Goal: Task Accomplishment & Management: Use online tool/utility

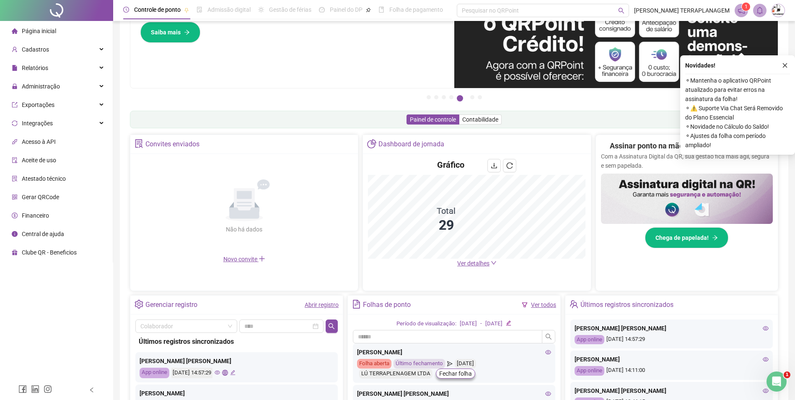
scroll to position [84, 0]
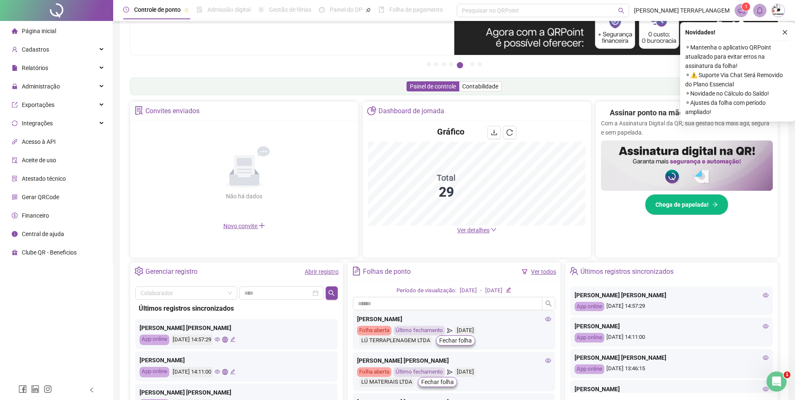
click at [326, 269] on link "Abrir registro" at bounding box center [322, 271] width 34 height 7
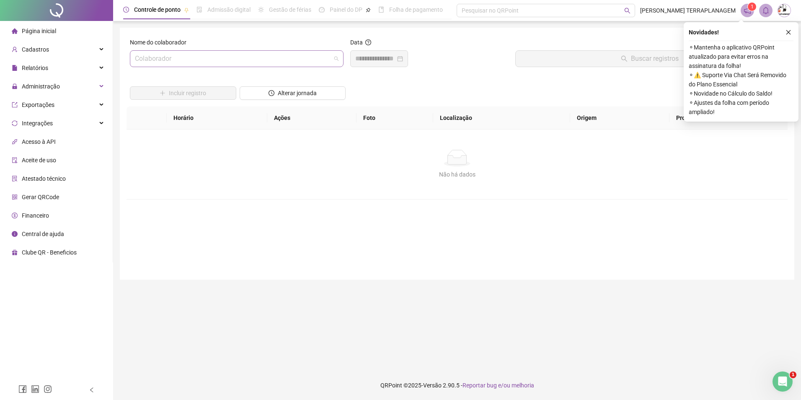
click at [253, 62] on input "search" at bounding box center [233, 59] width 196 height 16
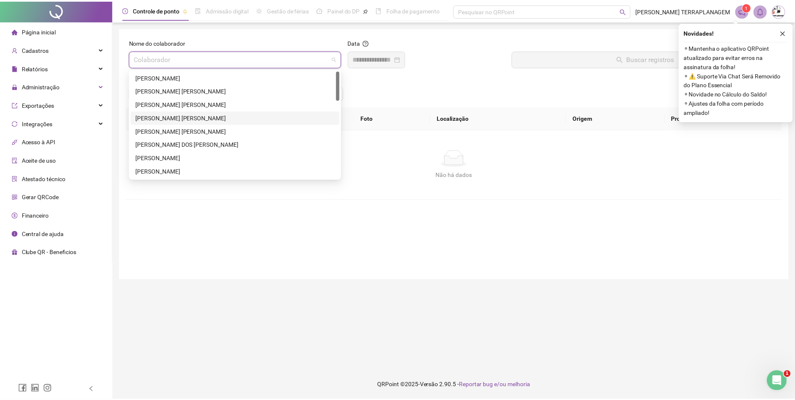
scroll to position [42, 0]
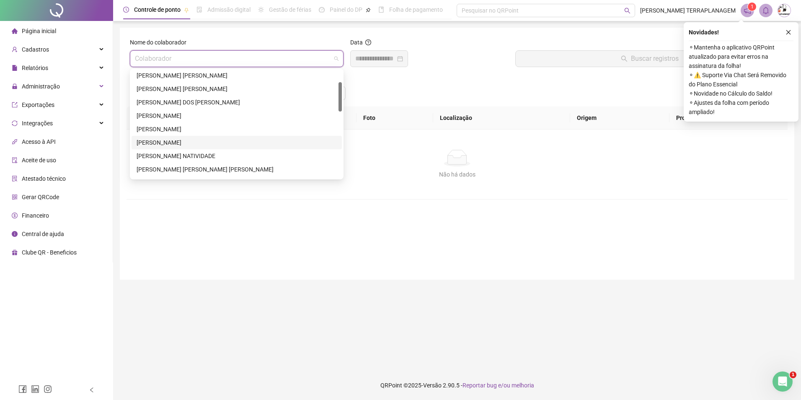
drag, startPoint x: 187, startPoint y: 145, endPoint x: 292, endPoint y: 118, distance: 109.0
click at [187, 144] on div "[PERSON_NAME]" at bounding box center [237, 142] width 200 height 9
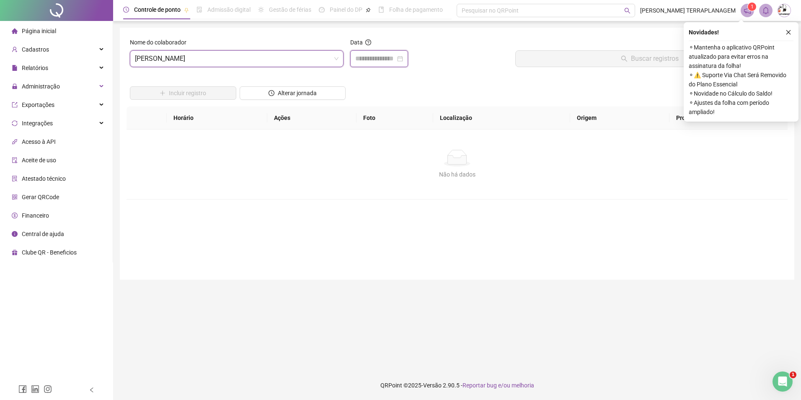
click at [392, 59] on input at bounding box center [375, 59] width 40 height 10
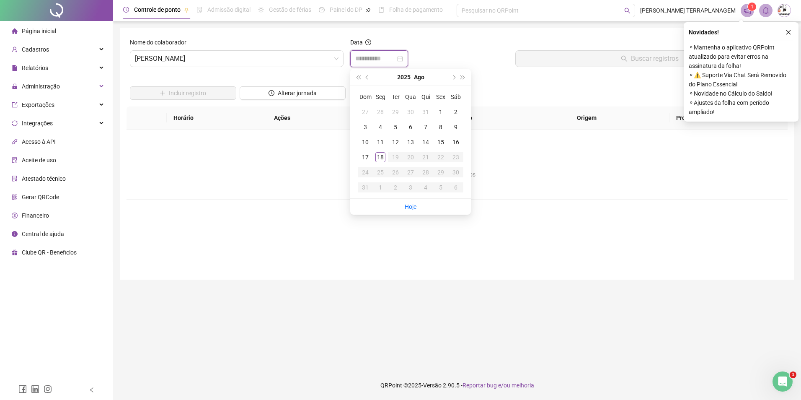
type input "**********"
click at [378, 162] on td "18" at bounding box center [380, 157] width 15 height 15
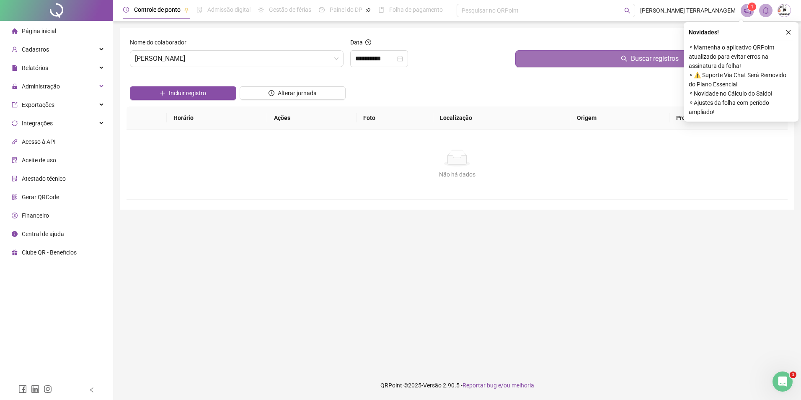
click at [616, 60] on button "Buscar registros" at bounding box center [650, 58] width 269 height 17
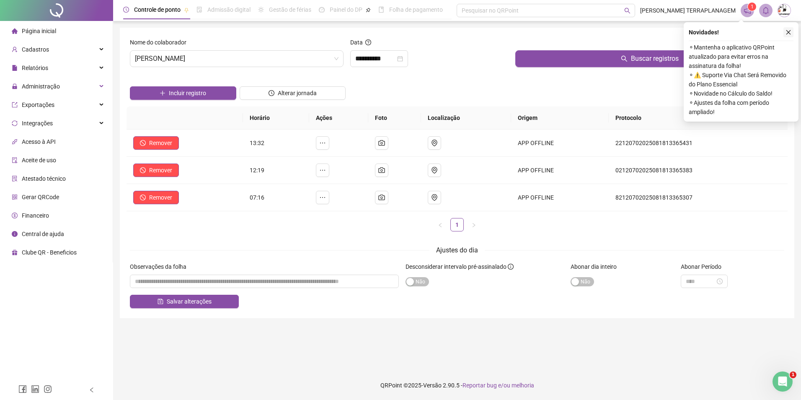
click at [789, 30] on icon "close" at bounding box center [789, 32] width 6 height 6
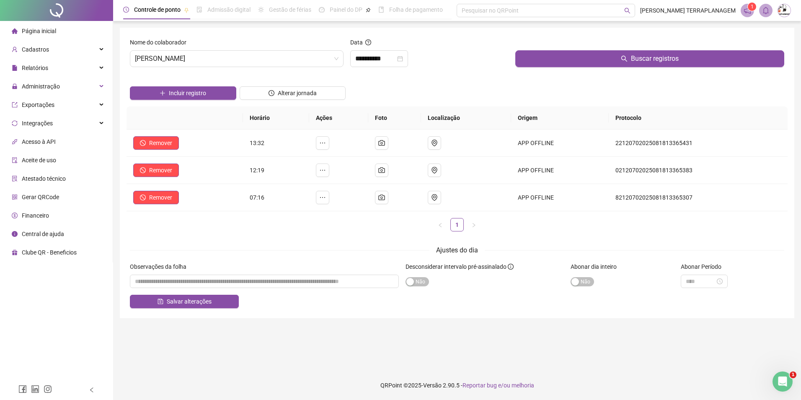
click at [44, 31] on span "Página inicial" at bounding box center [39, 31] width 34 height 7
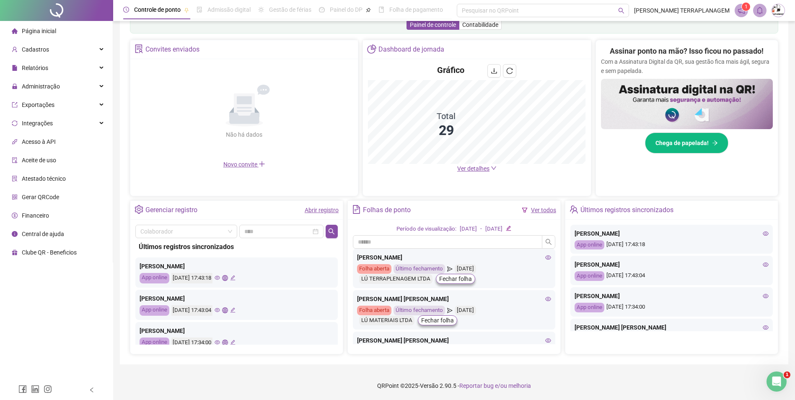
scroll to position [146, 0]
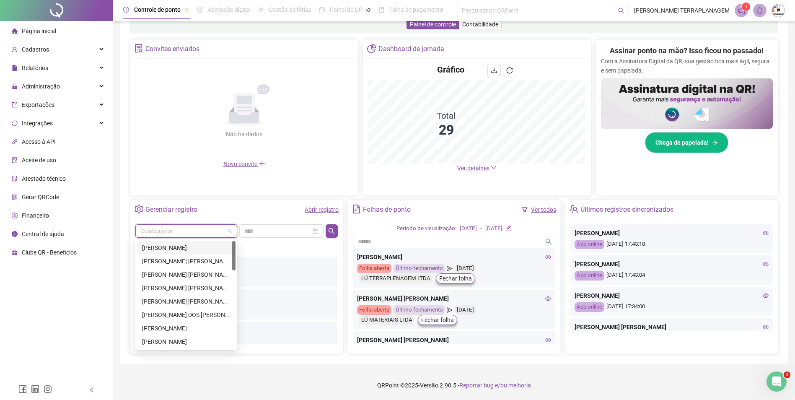
click at [223, 231] on input "search" at bounding box center [182, 231] width 84 height 13
click at [158, 313] on div "[PERSON_NAME]" at bounding box center [186, 312] width 88 height 9
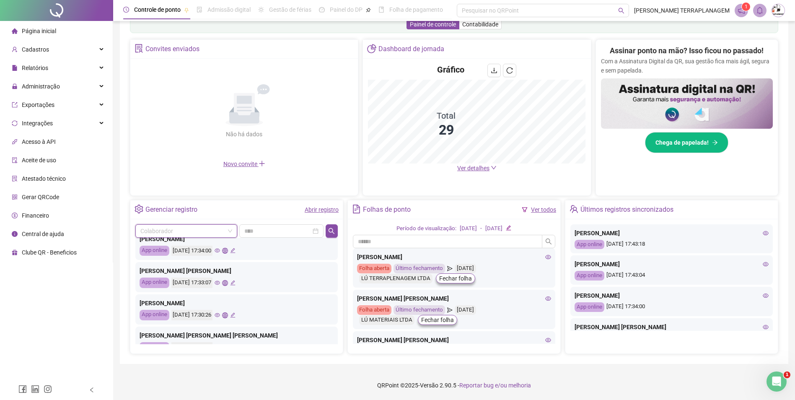
scroll to position [0, 0]
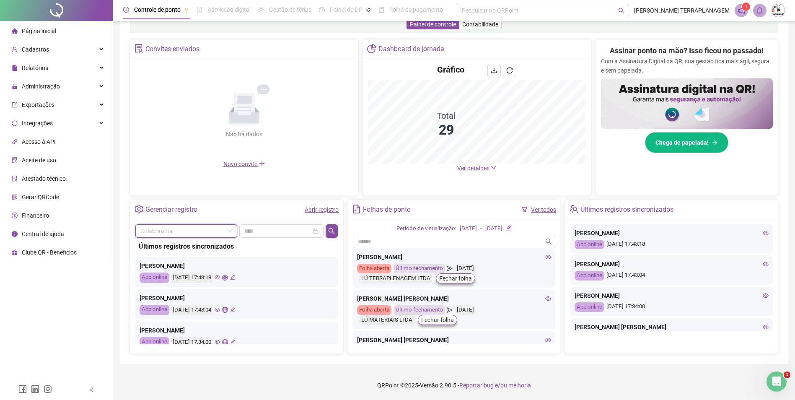
click at [214, 230] on input "search" at bounding box center [182, 231] width 84 height 13
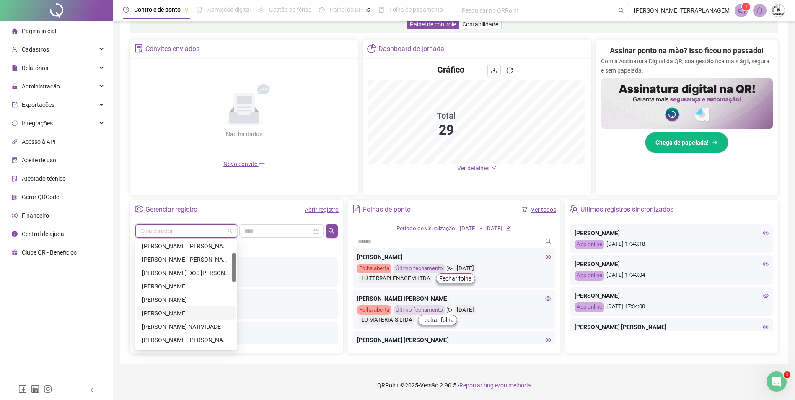
drag, startPoint x: 201, startPoint y: 312, endPoint x: 365, endPoint y: 250, distance: 175.4
click at [201, 311] on div "[PERSON_NAME]" at bounding box center [186, 312] width 88 height 9
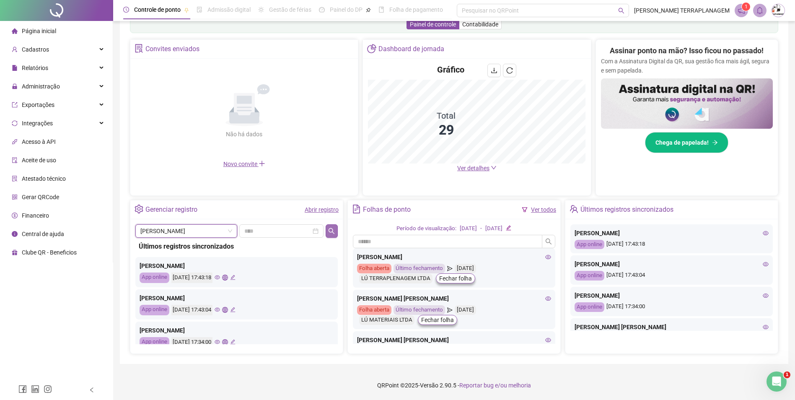
click at [331, 228] on icon "search" at bounding box center [331, 231] width 7 height 7
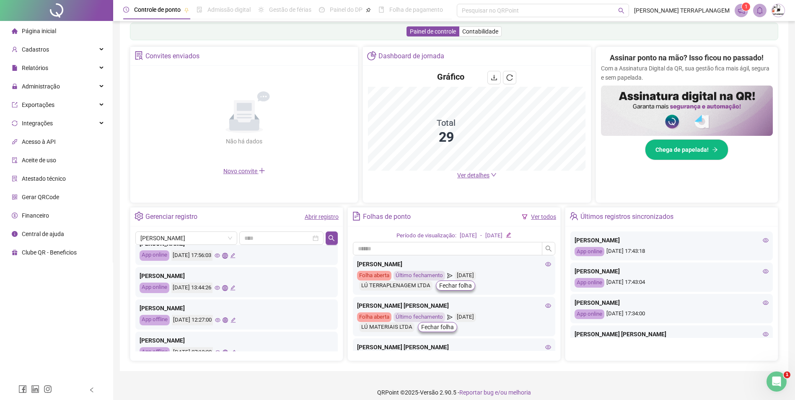
scroll to position [146, 0]
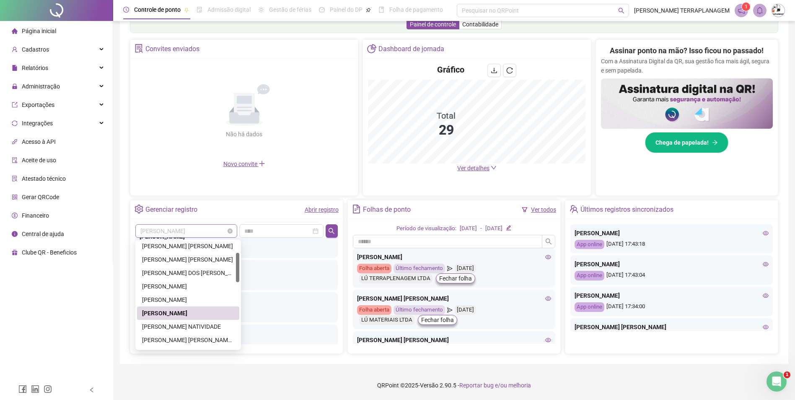
click at [220, 232] on span "[PERSON_NAME]" at bounding box center [186, 231] width 92 height 13
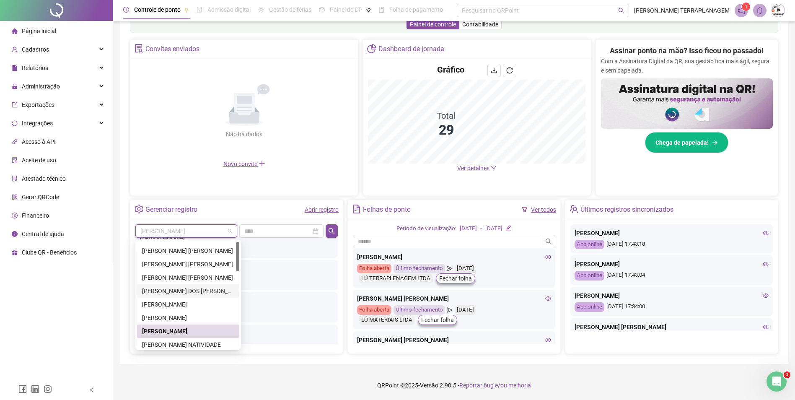
scroll to position [0, 0]
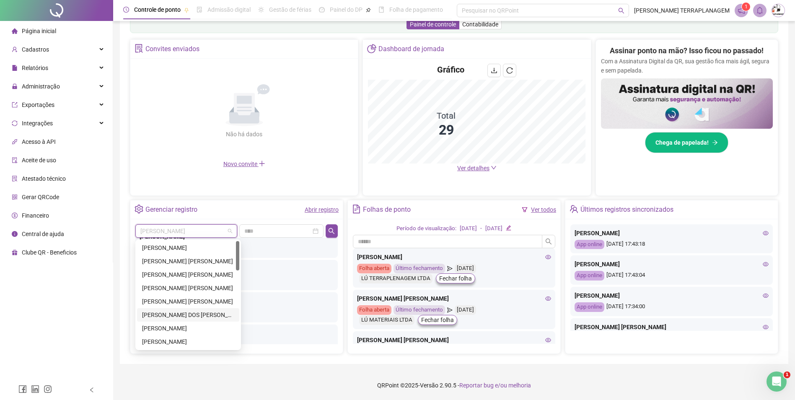
drag, startPoint x: 242, startPoint y: 265, endPoint x: 220, endPoint y: 252, distance: 25.0
click at [234, 250] on div "[PERSON_NAME] [PERSON_NAME] [PERSON_NAME] [PERSON_NAME] [PERSON_NAME] [PERSON_N…" at bounding box center [188, 294] width 102 height 107
click at [186, 247] on div "[PERSON_NAME]" at bounding box center [188, 247] width 92 height 9
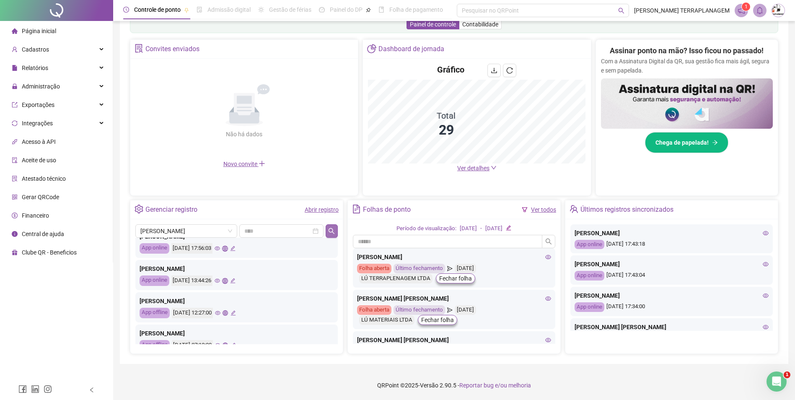
click at [332, 228] on icon "search" at bounding box center [331, 231] width 7 height 7
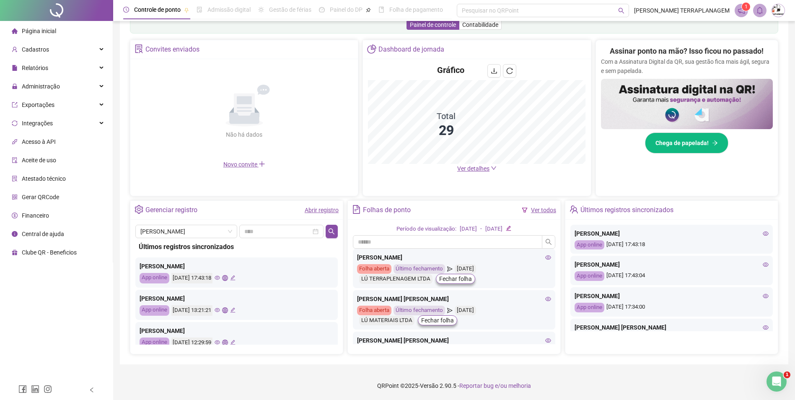
scroll to position [146, 0]
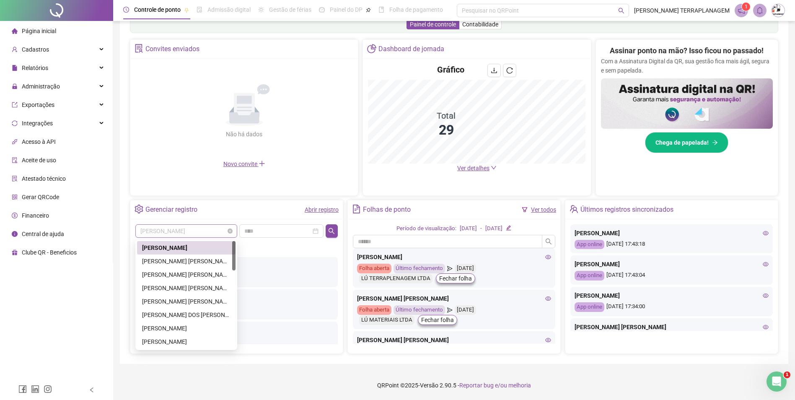
click at [200, 233] on span "[PERSON_NAME]" at bounding box center [186, 231] width 92 height 13
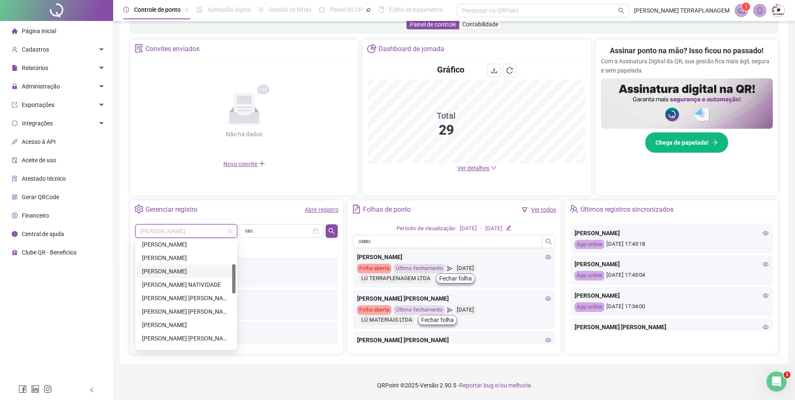
click at [172, 272] on div "[PERSON_NAME]" at bounding box center [186, 271] width 88 height 9
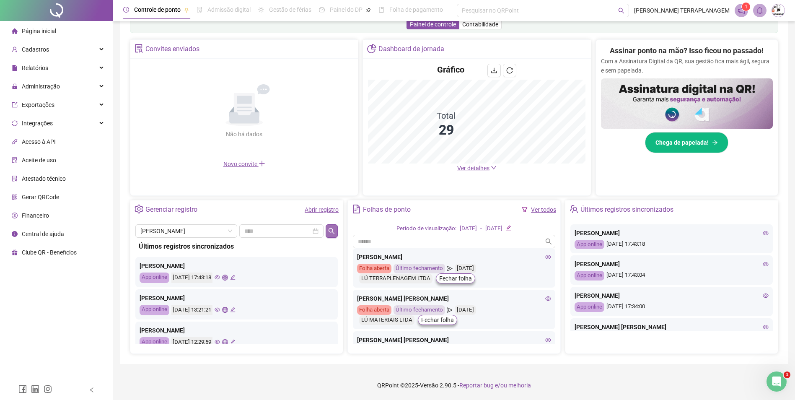
click at [332, 226] on button "button" at bounding box center [332, 230] width 12 height 13
